Goal: Find specific page/section: Find specific page/section

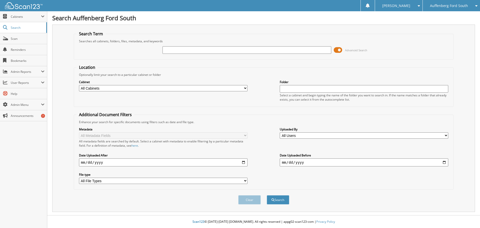
click at [213, 50] on input "text" at bounding box center [247, 50] width 169 height 8
type input "201332"
click at [267, 195] on button "Search" at bounding box center [278, 199] width 23 height 9
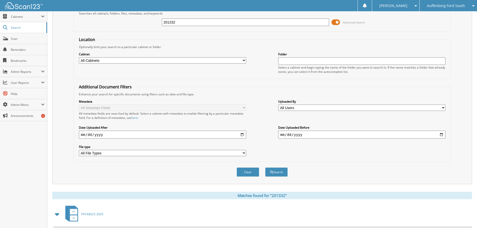
scroll to position [100, 0]
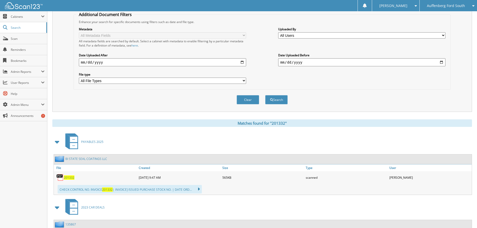
click at [69, 179] on span "201332" at bounding box center [69, 177] width 11 height 4
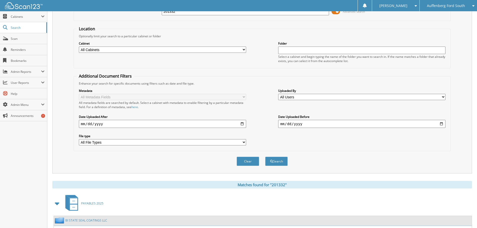
scroll to position [0, 0]
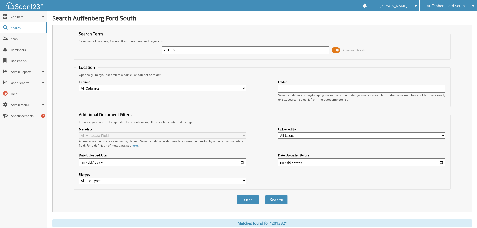
click at [439, 3] on div "Auffenberg Ford South" at bounding box center [448, 5] width 52 height 11
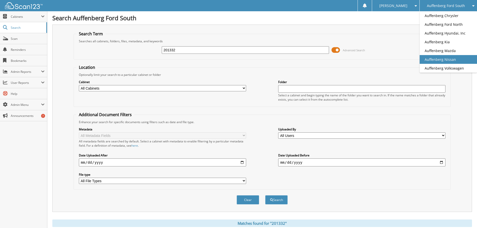
click at [442, 59] on link "Auffenberg Nissan" at bounding box center [447, 59] width 57 height 9
